Goal: Transaction & Acquisition: Book appointment/travel/reservation

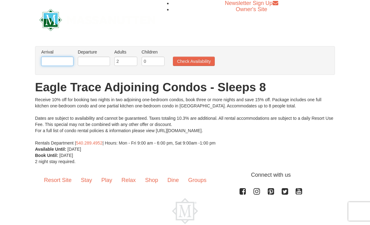
click at [53, 60] on input "text" at bounding box center [57, 61] width 32 height 9
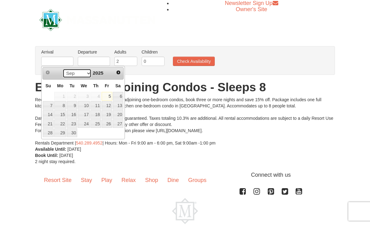
click at [87, 70] on select "Sep Oct Nov Dec" at bounding box center [77, 73] width 29 height 9
click at [109, 114] on link "19" at bounding box center [107, 114] width 11 height 9
type input "[DATE]"
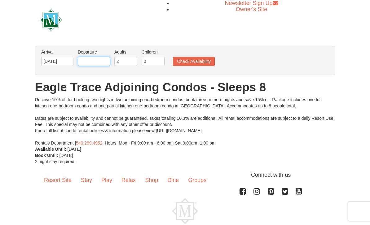
click at [95, 61] on input "text" at bounding box center [94, 61] width 32 height 9
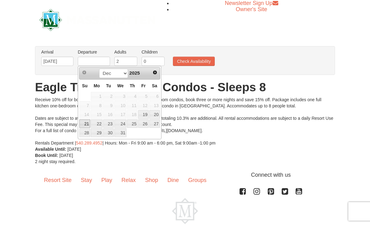
click at [87, 123] on link "21" at bounding box center [84, 124] width 11 height 9
type input "[DATE]"
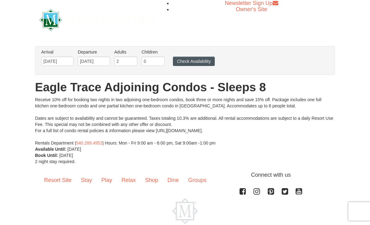
click at [206, 59] on button "Check Availability" at bounding box center [194, 61] width 42 height 9
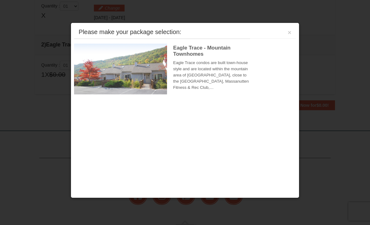
scroll to position [190, 0]
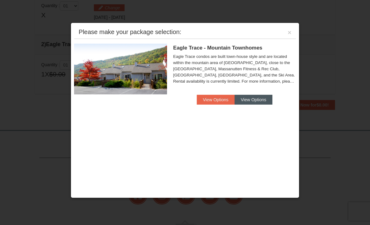
click at [260, 97] on button "View Options" at bounding box center [254, 100] width 38 height 10
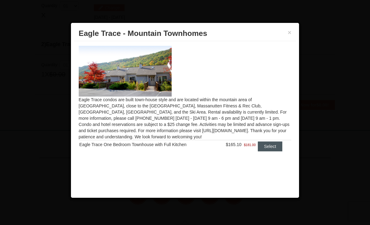
click at [270, 145] on button "Select" at bounding box center [270, 147] width 25 height 10
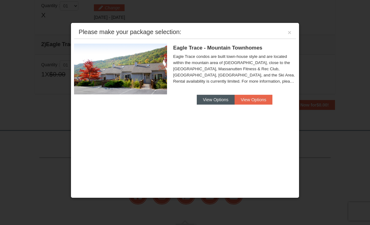
click at [218, 97] on button "View Options" at bounding box center [216, 100] width 38 height 10
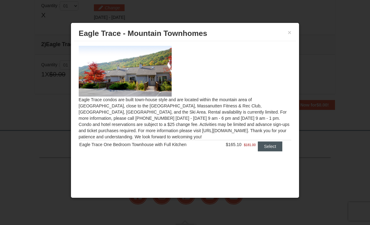
click at [268, 147] on button "Select" at bounding box center [270, 147] width 25 height 10
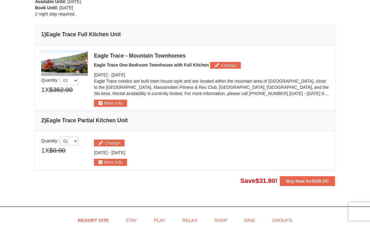
scroll to position [140, 0]
click at [111, 102] on button "More Info" at bounding box center [110, 103] width 33 height 7
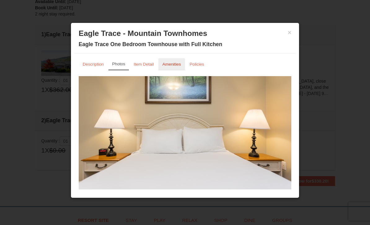
click at [176, 66] on small "Amenities" at bounding box center [172, 64] width 19 height 5
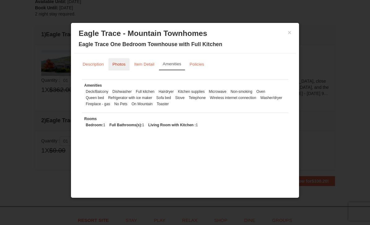
click at [118, 65] on small "Photos" at bounding box center [119, 64] width 13 height 5
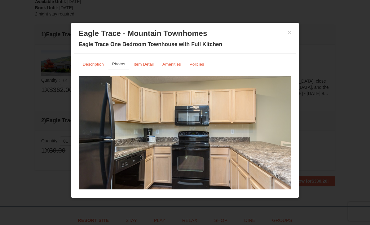
click at [296, 33] on div "× Eagle Trace - Mountain Townhomes Eagle Trace One Bedroom Townhouse with Full …" at bounding box center [185, 40] width 222 height 28
click at [290, 33] on button "×" at bounding box center [290, 32] width 4 height 6
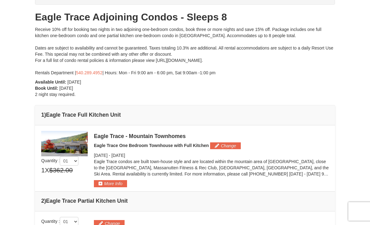
scroll to position [60, 0]
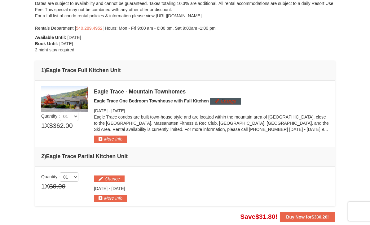
click at [221, 100] on button "Change" at bounding box center [225, 101] width 31 height 7
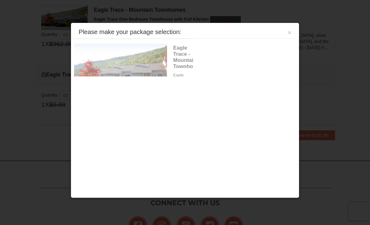
scroll to position [191, 0]
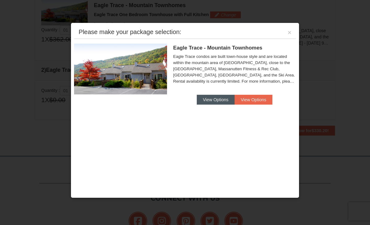
click at [214, 102] on button "View Options" at bounding box center [216, 100] width 38 height 10
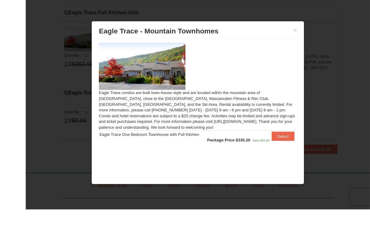
scroll to position [183, 0]
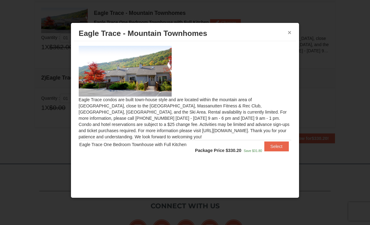
click at [288, 31] on button "×" at bounding box center [290, 32] width 4 height 6
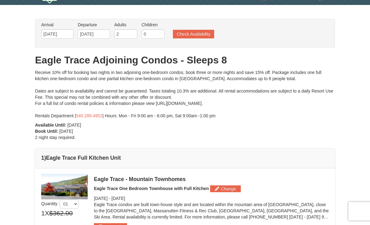
scroll to position [0, 0]
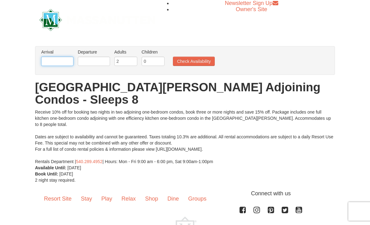
click at [51, 58] on input "text" at bounding box center [57, 61] width 32 height 9
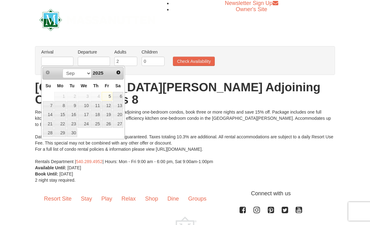
click at [110, 115] on link "19" at bounding box center [107, 114] width 11 height 9
type input "09/19/2025"
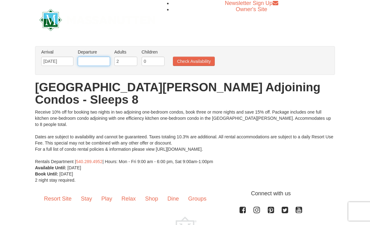
click at [93, 57] on input "text" at bounding box center [94, 61] width 32 height 9
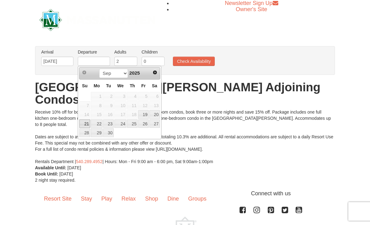
click at [84, 121] on link "21" at bounding box center [84, 124] width 11 height 9
type input "[DATE]"
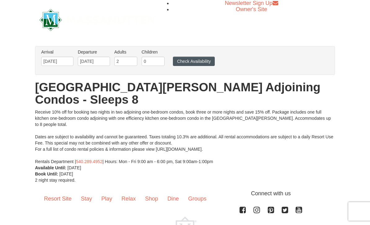
click at [196, 64] on button "Check Availability" at bounding box center [194, 61] width 42 height 9
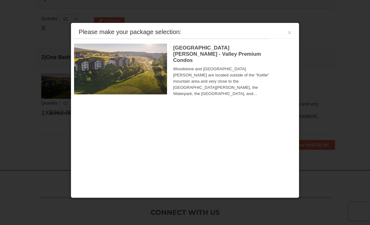
scroll to position [197, 0]
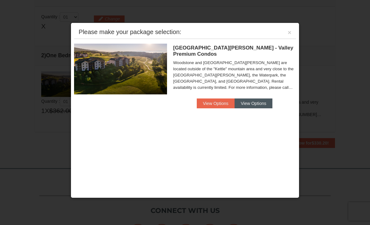
click at [252, 99] on button "View Options" at bounding box center [254, 104] width 38 height 10
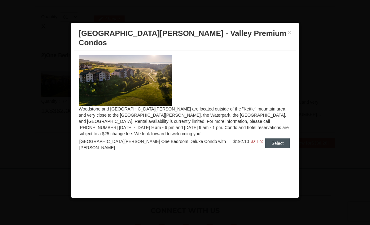
click at [270, 139] on button "Select" at bounding box center [277, 144] width 25 height 10
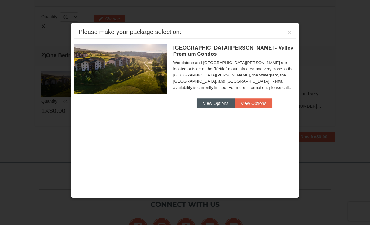
click at [228, 99] on button "View Options" at bounding box center [216, 104] width 38 height 10
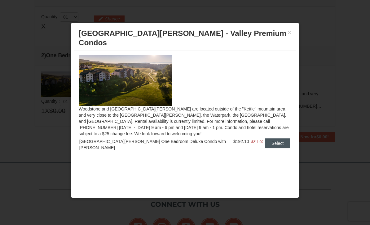
click at [270, 139] on button "Select" at bounding box center [277, 144] width 25 height 10
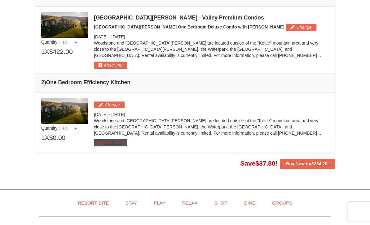
click at [122, 140] on button "More Info" at bounding box center [110, 143] width 33 height 7
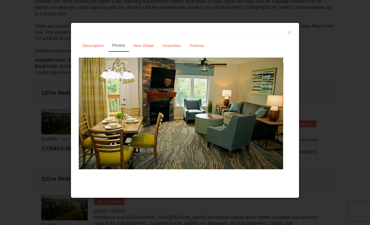
scroll to position [99, 0]
click at [174, 42] on link "Amenities" at bounding box center [171, 46] width 27 height 12
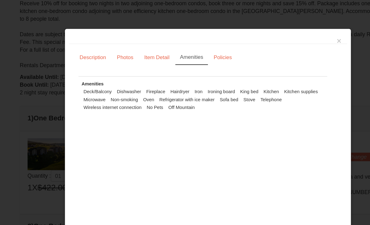
scroll to position [91, 0]
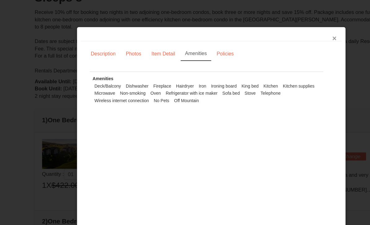
click at [288, 32] on button "×" at bounding box center [290, 32] width 4 height 6
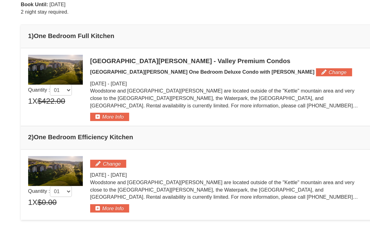
scroll to position [163, 0]
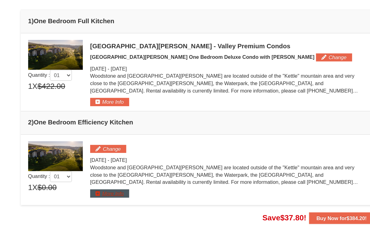
click at [101, 174] on button "More Info" at bounding box center [110, 177] width 33 height 7
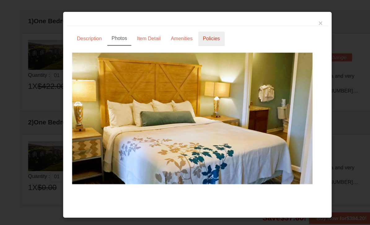
click at [190, 43] on small "Policies" at bounding box center [197, 45] width 15 height 5
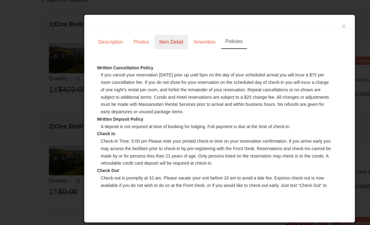
click at [144, 43] on small "Item Detail" at bounding box center [144, 45] width 20 height 5
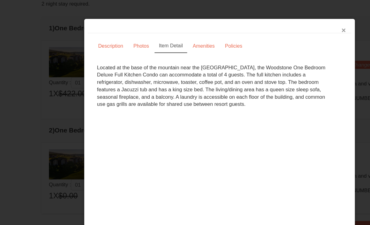
click at [291, 29] on button "×" at bounding box center [290, 32] width 4 height 6
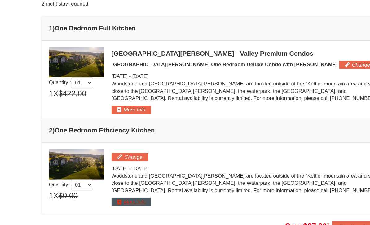
click at [115, 174] on button "More Info" at bounding box center [110, 177] width 33 height 7
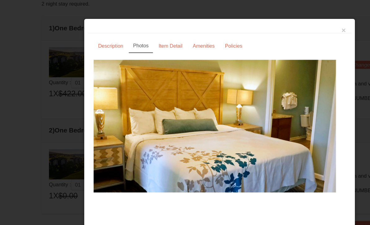
click at [292, 26] on div "×" at bounding box center [185, 30] width 222 height 9
click at [289, 29] on button "×" at bounding box center [290, 32] width 4 height 6
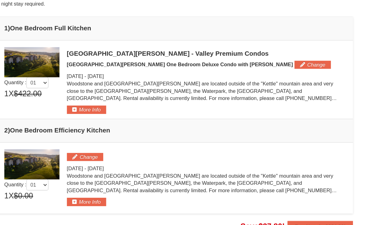
click at [94, 75] on div "Woodstone and [GEOGRAPHIC_DATA][PERSON_NAME] are located outside of the "Kettle…" at bounding box center [211, 85] width 235 height 22
click at [94, 96] on button "More Info" at bounding box center [110, 99] width 33 height 7
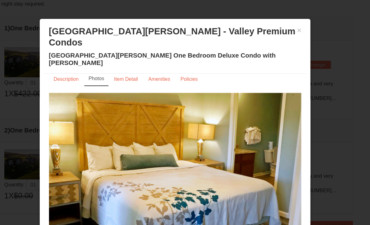
scroll to position [8, 0]
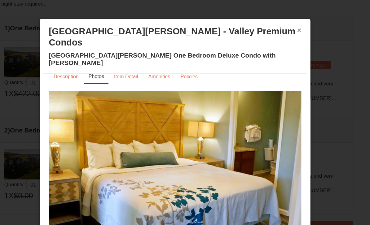
click at [288, 29] on button "×" at bounding box center [290, 32] width 4 height 6
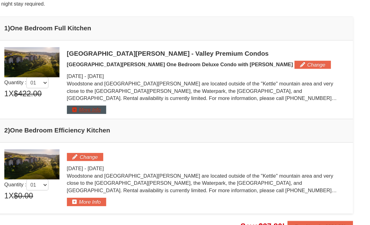
click at [94, 96] on button "More Info" at bounding box center [110, 99] width 33 height 7
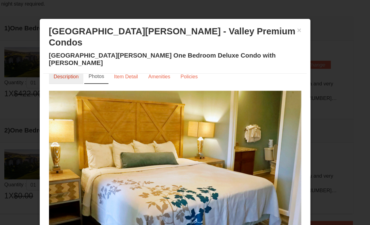
click at [83, 69] on small "Description" at bounding box center [93, 71] width 21 height 5
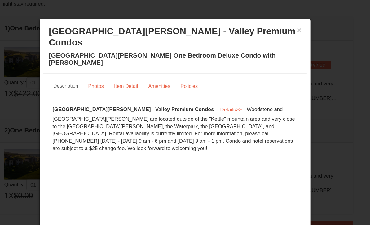
scroll to position [0, 0]
click at [288, 29] on button "×" at bounding box center [290, 32] width 4 height 6
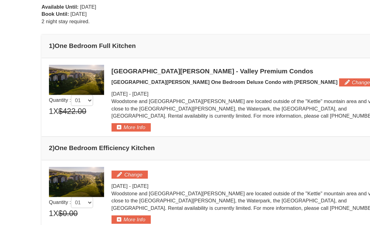
scroll to position [137, 0]
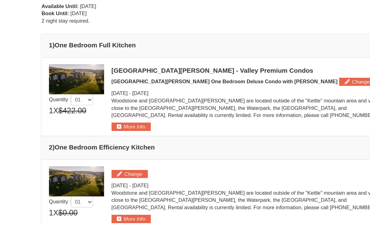
click at [74, 72] on img at bounding box center [64, 84] width 47 height 25
click at [65, 98] on select "01 02 03 04 05" at bounding box center [69, 102] width 19 height 9
select select "2"
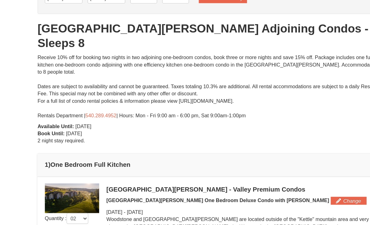
scroll to position [0, 0]
